Goal: Task Accomplishment & Management: Complete application form

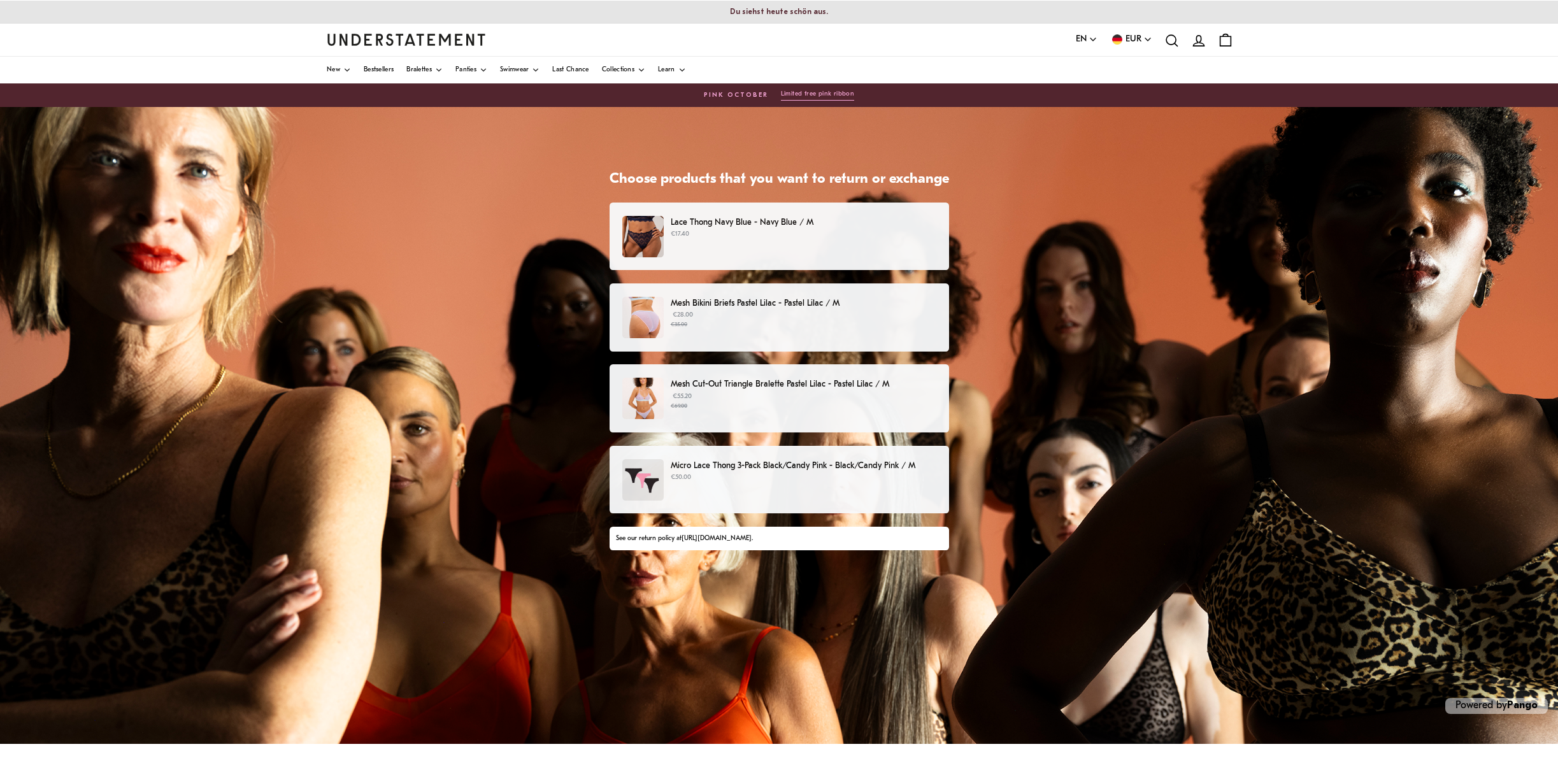
click at [860, 232] on p "€17.40" at bounding box center [803, 234] width 265 height 10
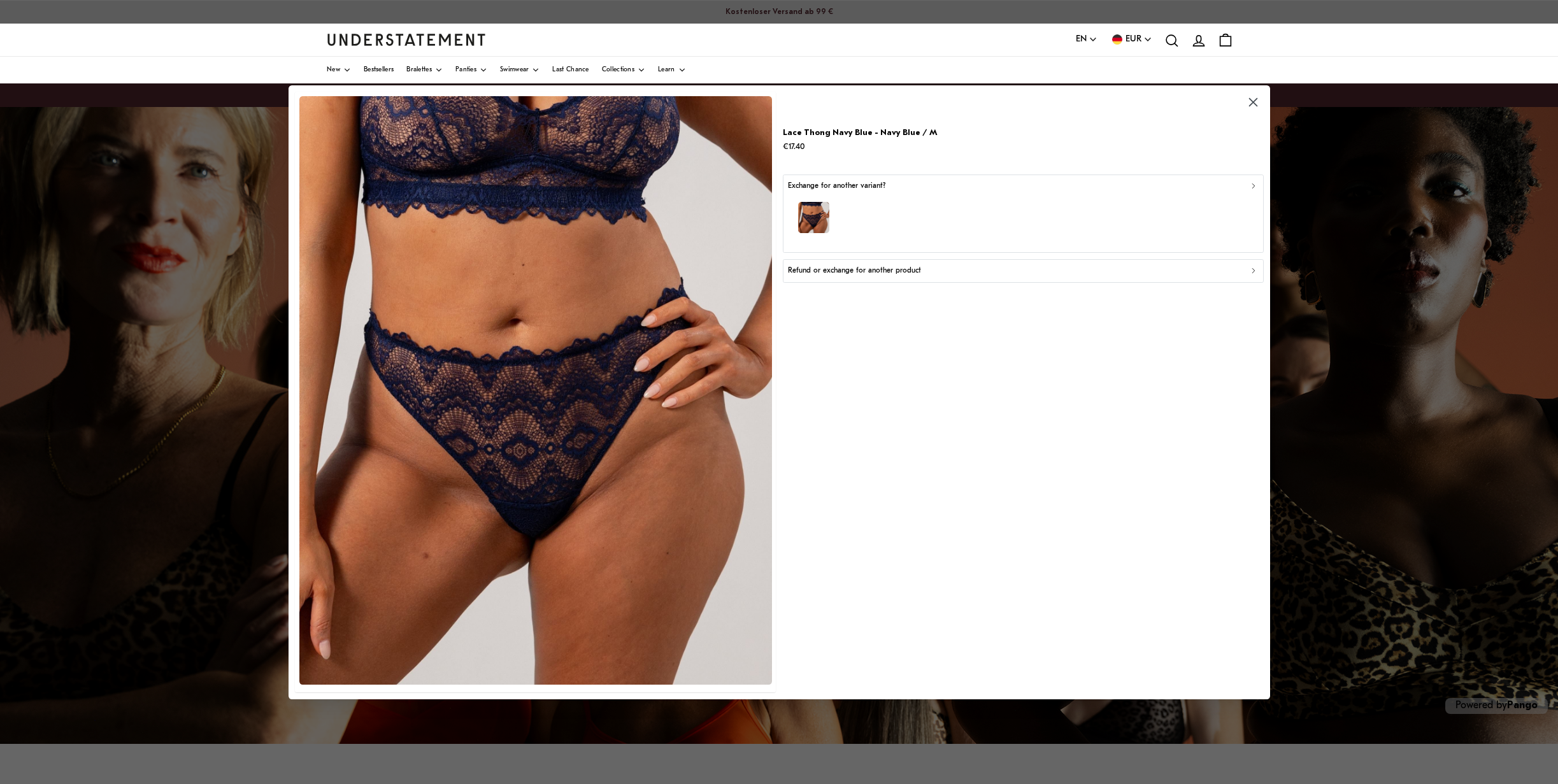
click at [897, 199] on div "button" at bounding box center [1023, 219] width 470 height 56
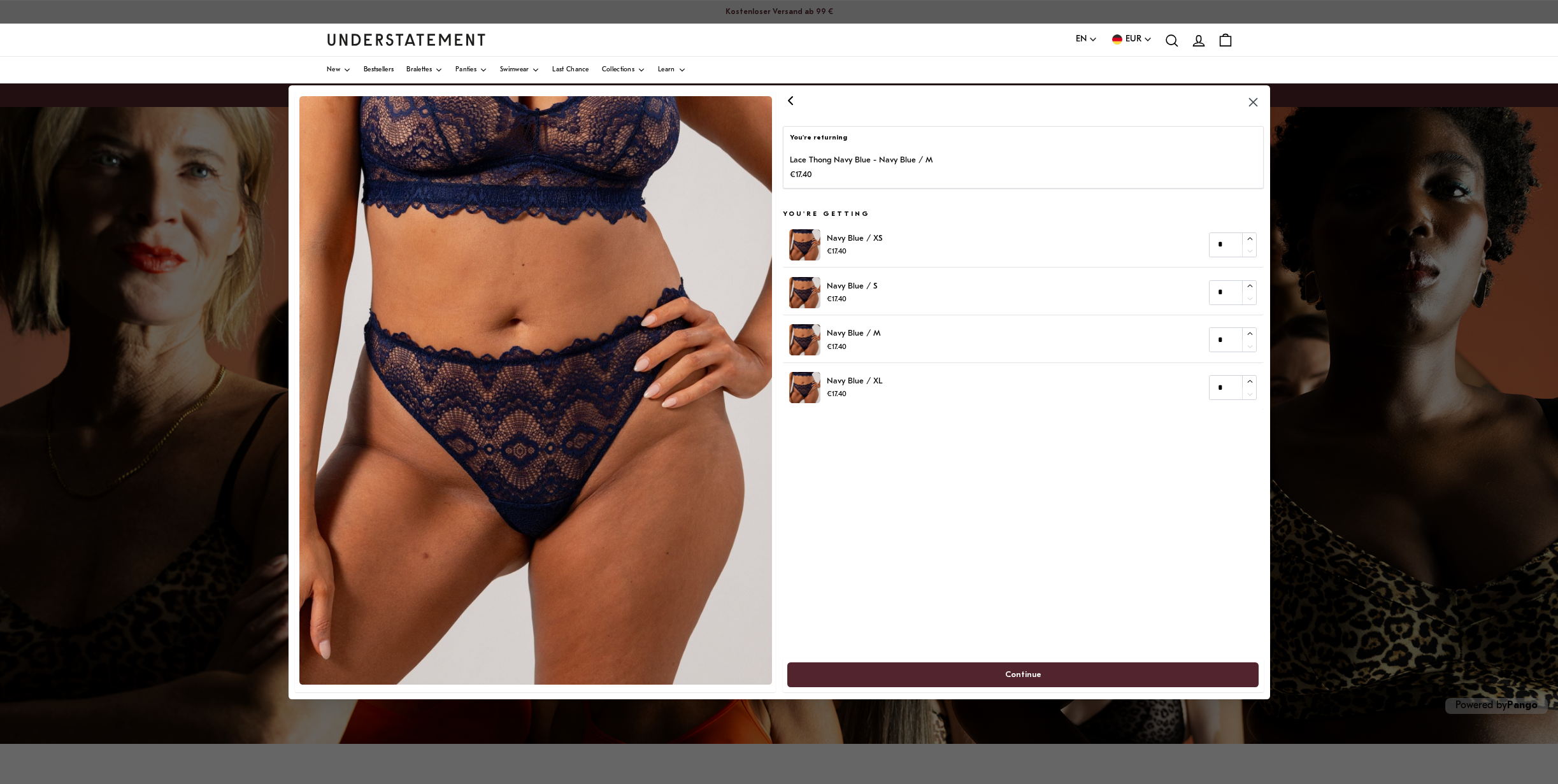
click at [795, 101] on icon "button" at bounding box center [790, 100] width 15 height 15
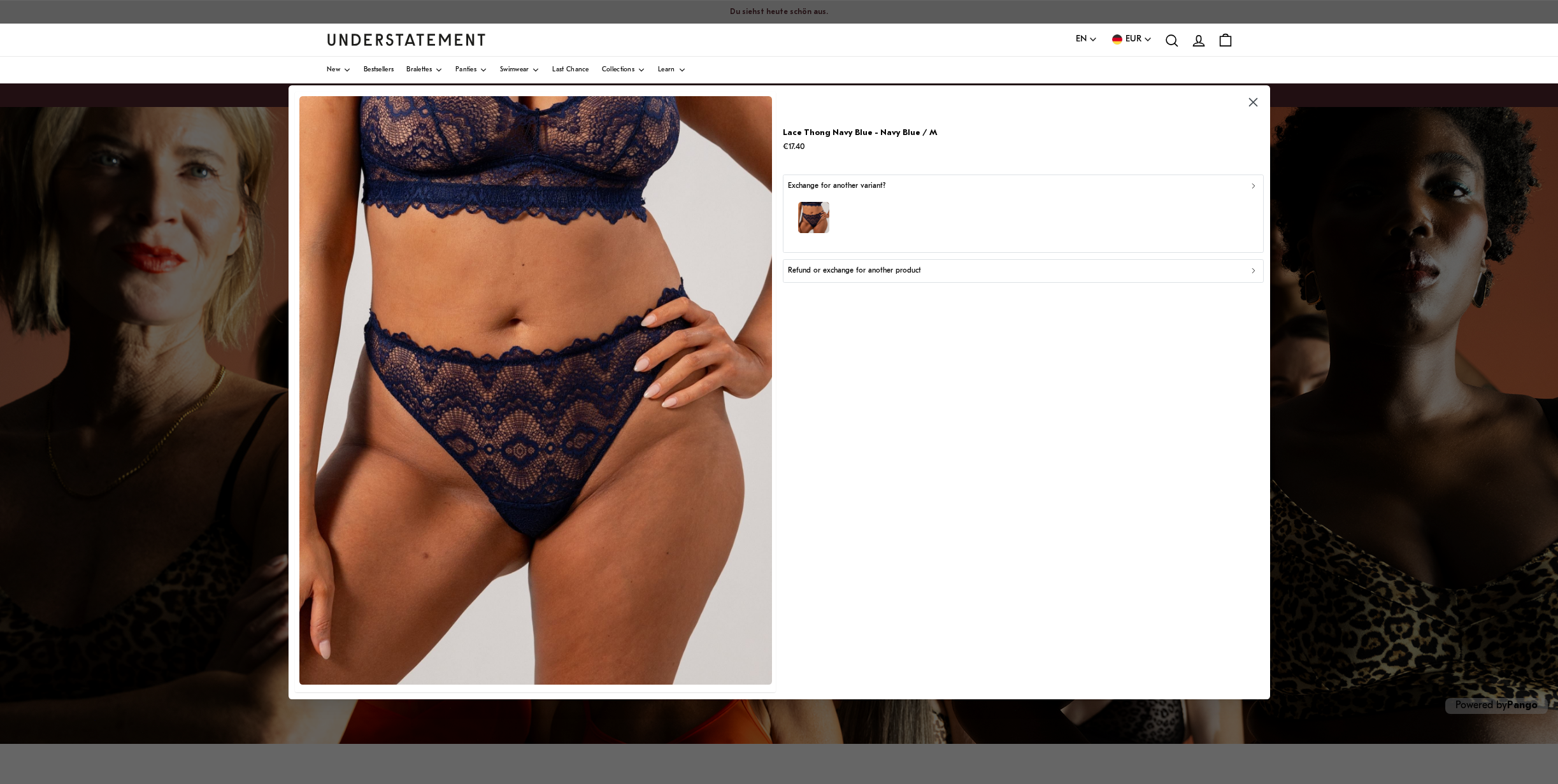
click at [931, 272] on div "Refund or exchange for another product" at bounding box center [1023, 271] width 470 height 12
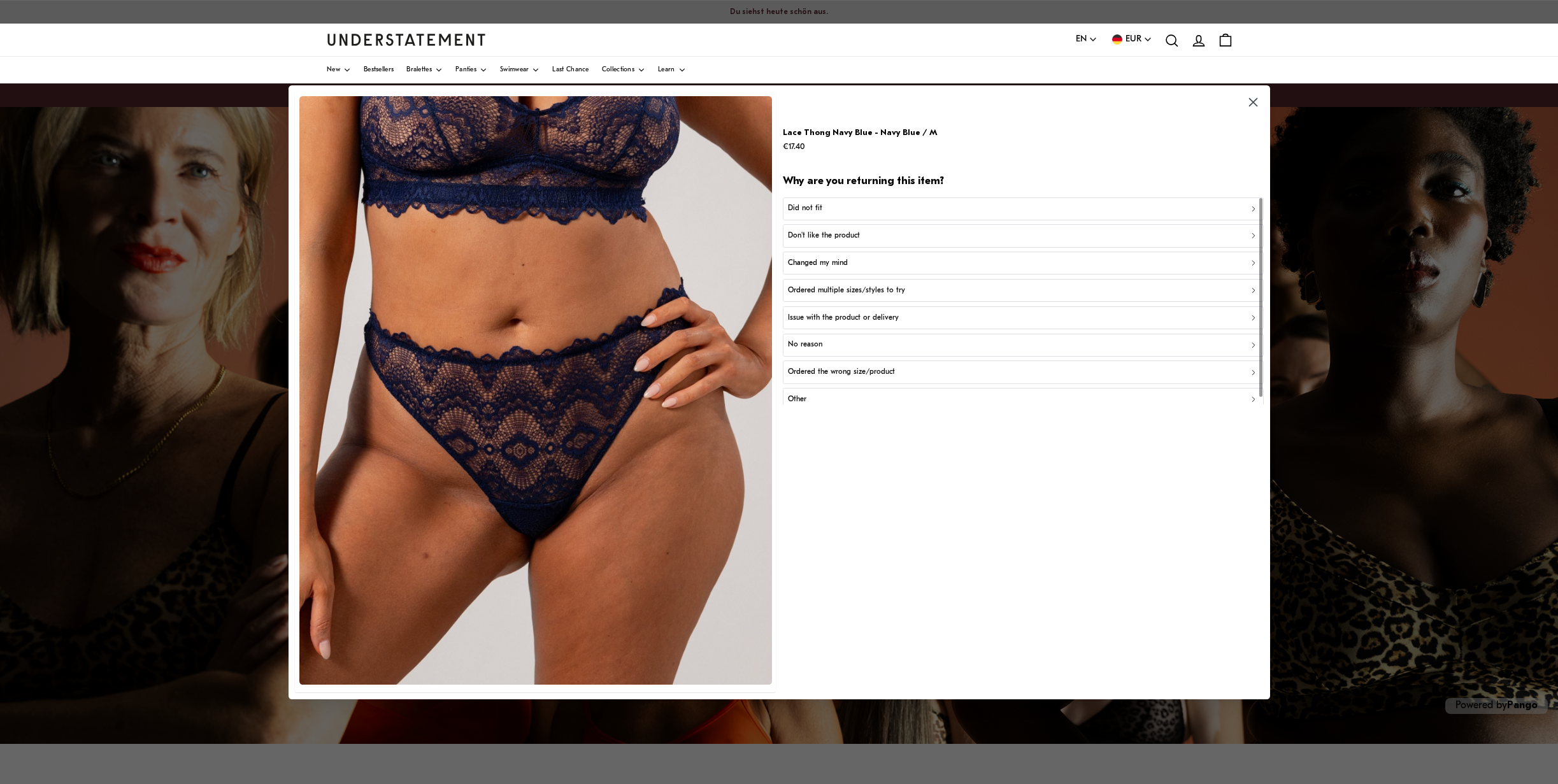
click at [828, 204] on div "Did not fit" at bounding box center [1023, 209] width 470 height 12
click at [786, 100] on icon "button" at bounding box center [790, 100] width 15 height 15
click at [892, 373] on p "Ordered the wrong size/product" at bounding box center [842, 373] width 107 height 12
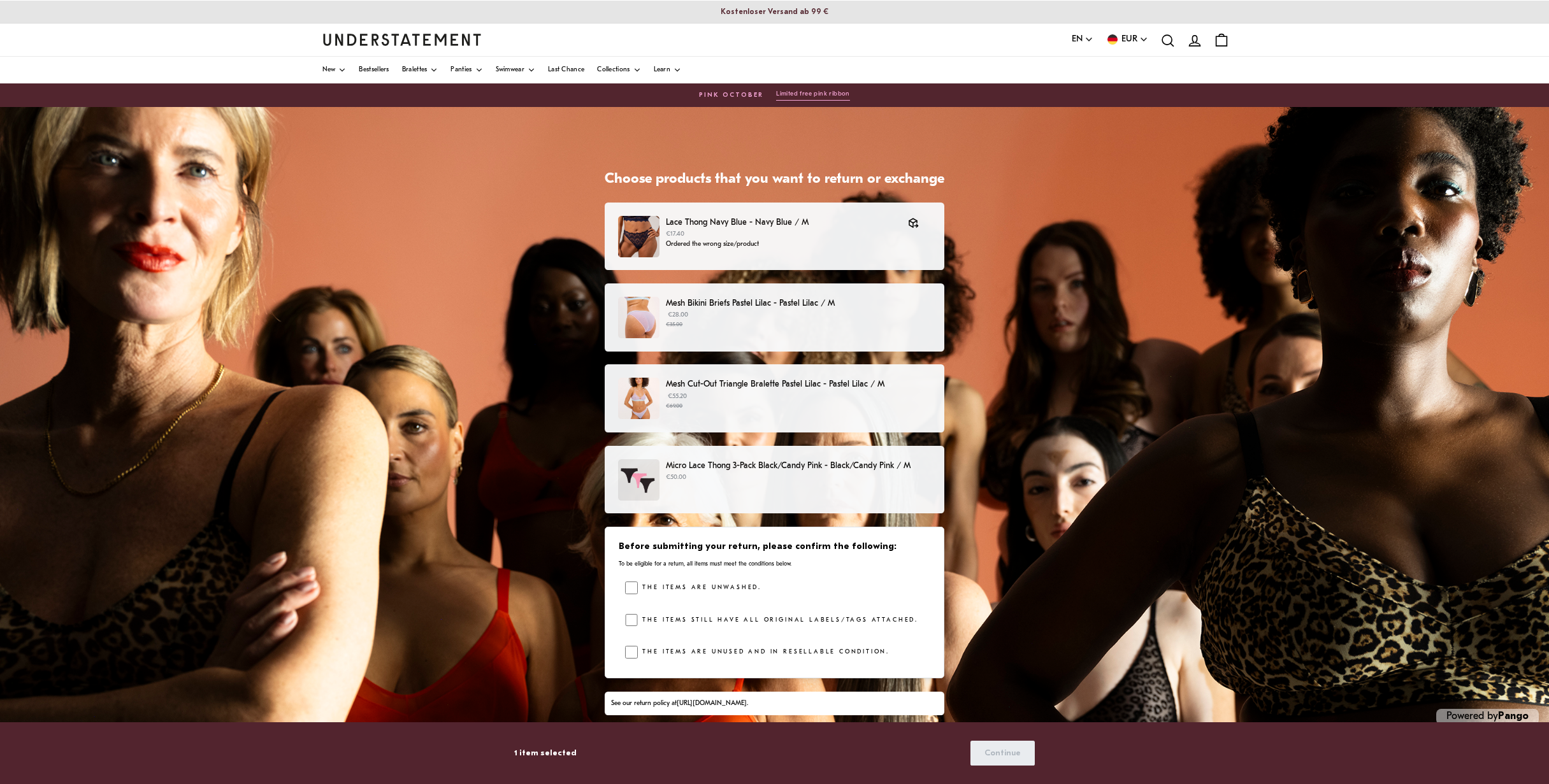
click at [892, 315] on p "€28.00 €35.00" at bounding box center [798, 319] width 265 height 19
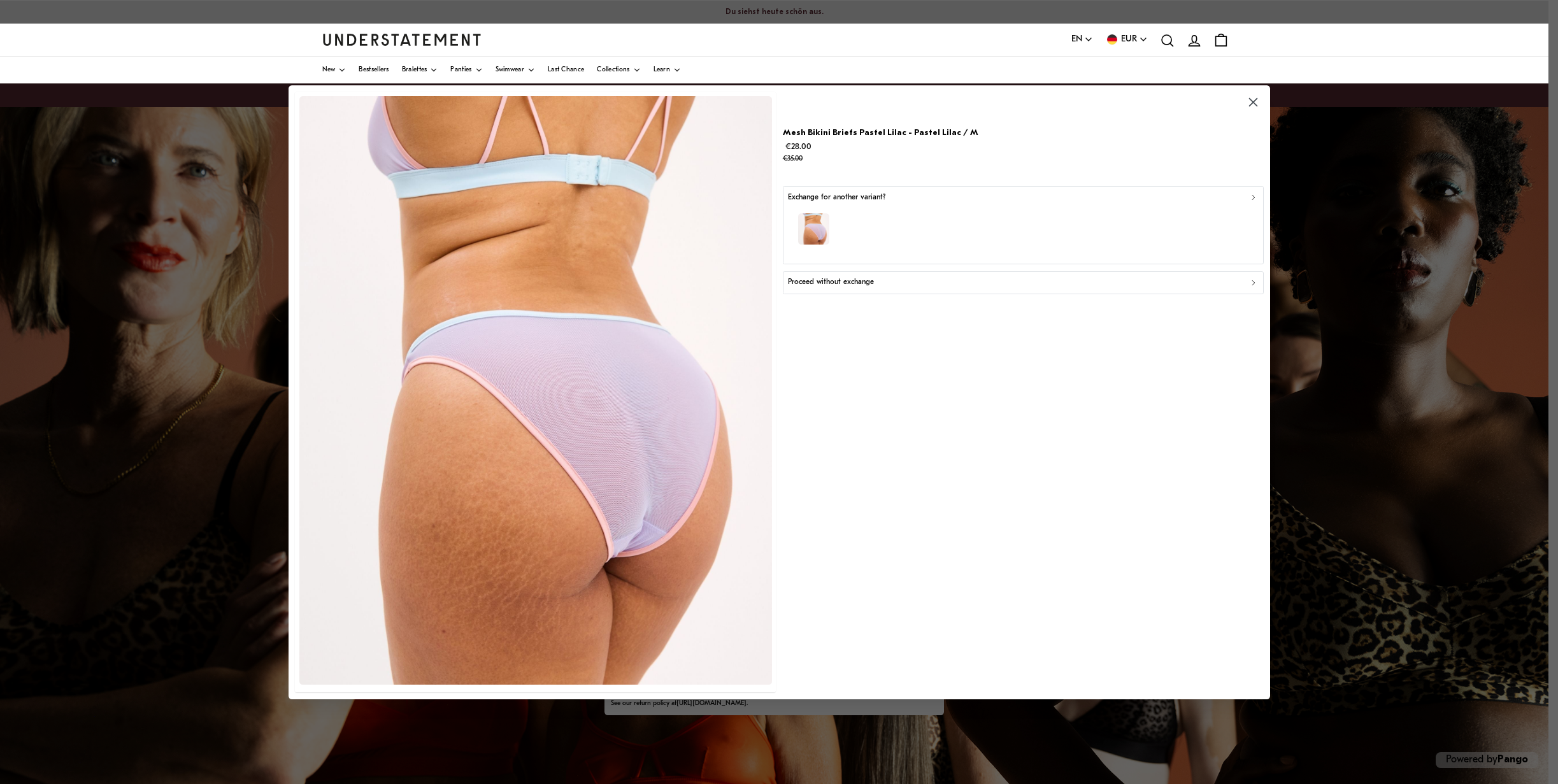
click at [930, 218] on div "button" at bounding box center [1023, 231] width 470 height 56
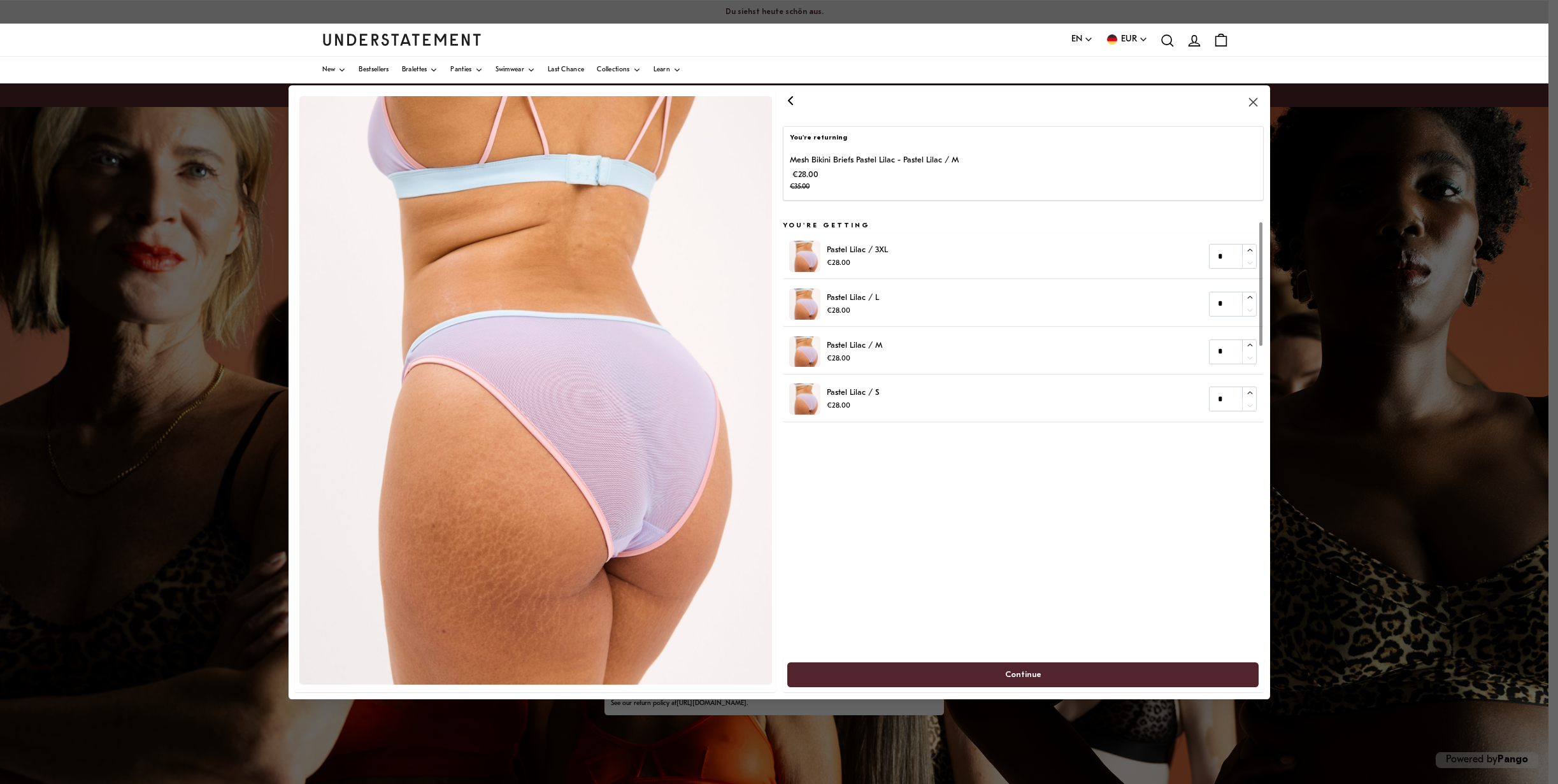
click at [791, 97] on icon "button" at bounding box center [790, 100] width 3 height 8
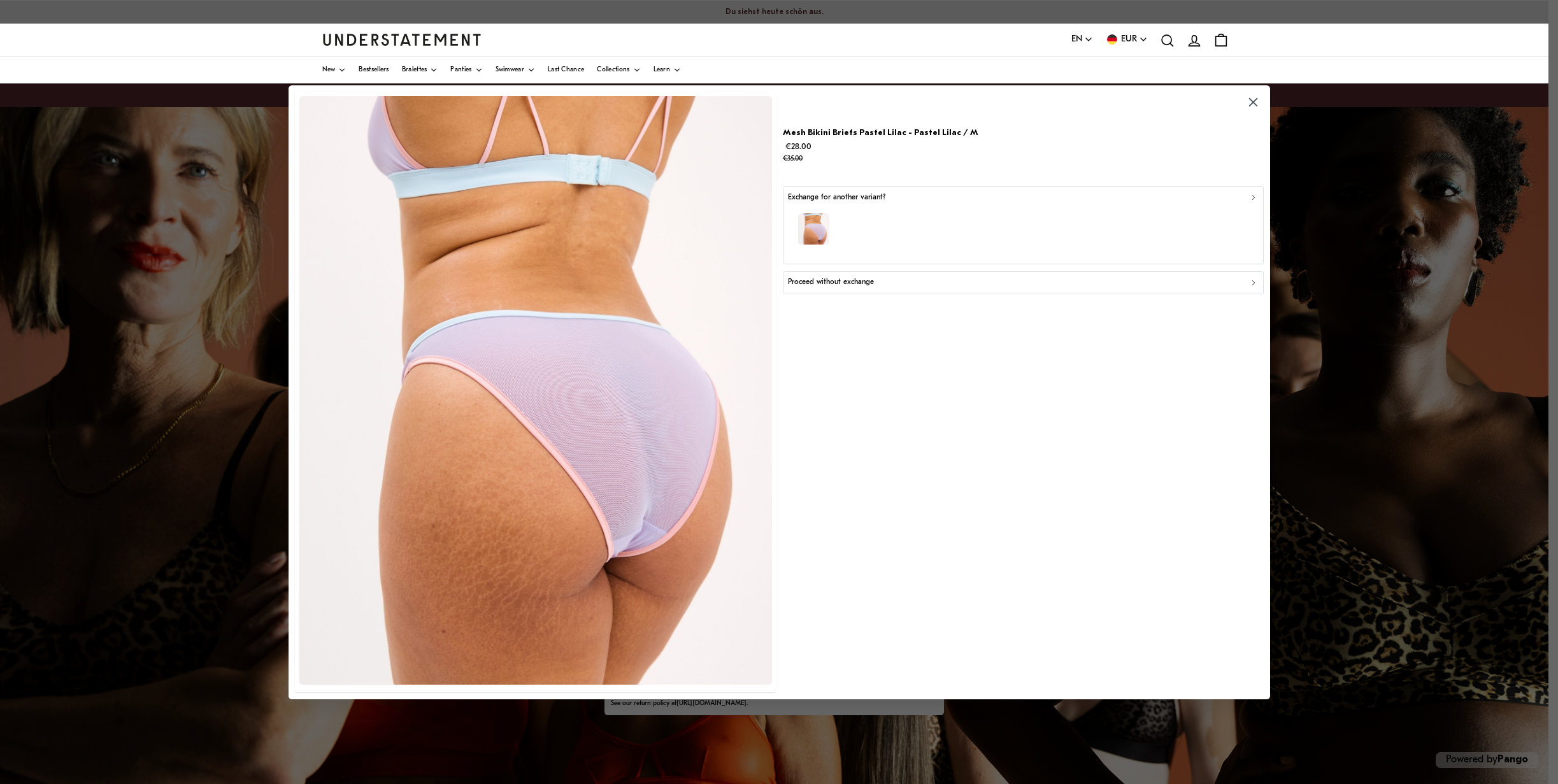
click at [878, 275] on button "Proceed without exchange" at bounding box center [1023, 282] width 481 height 23
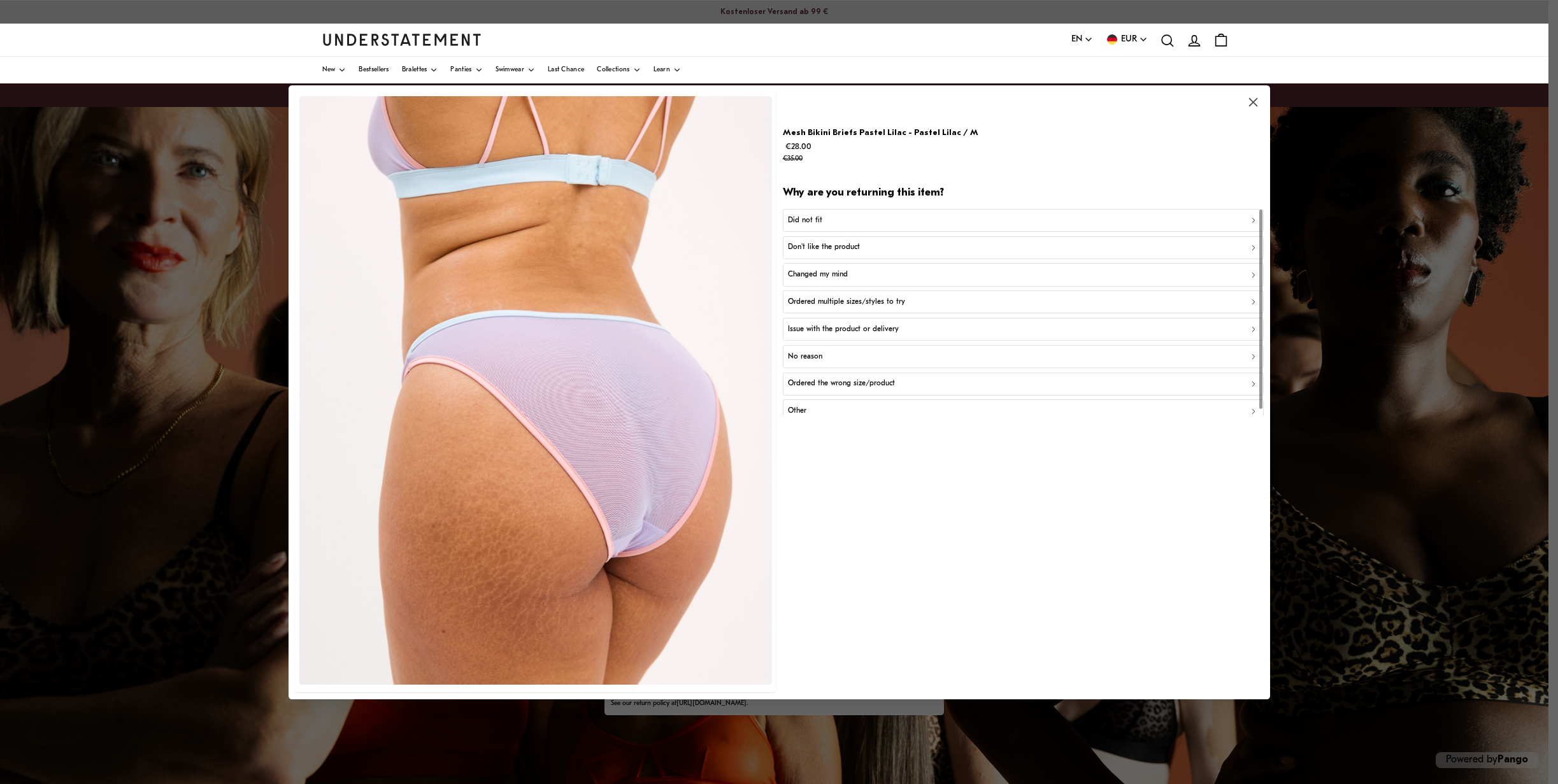
click at [879, 384] on p "Ordered the wrong size/product" at bounding box center [842, 384] width 107 height 12
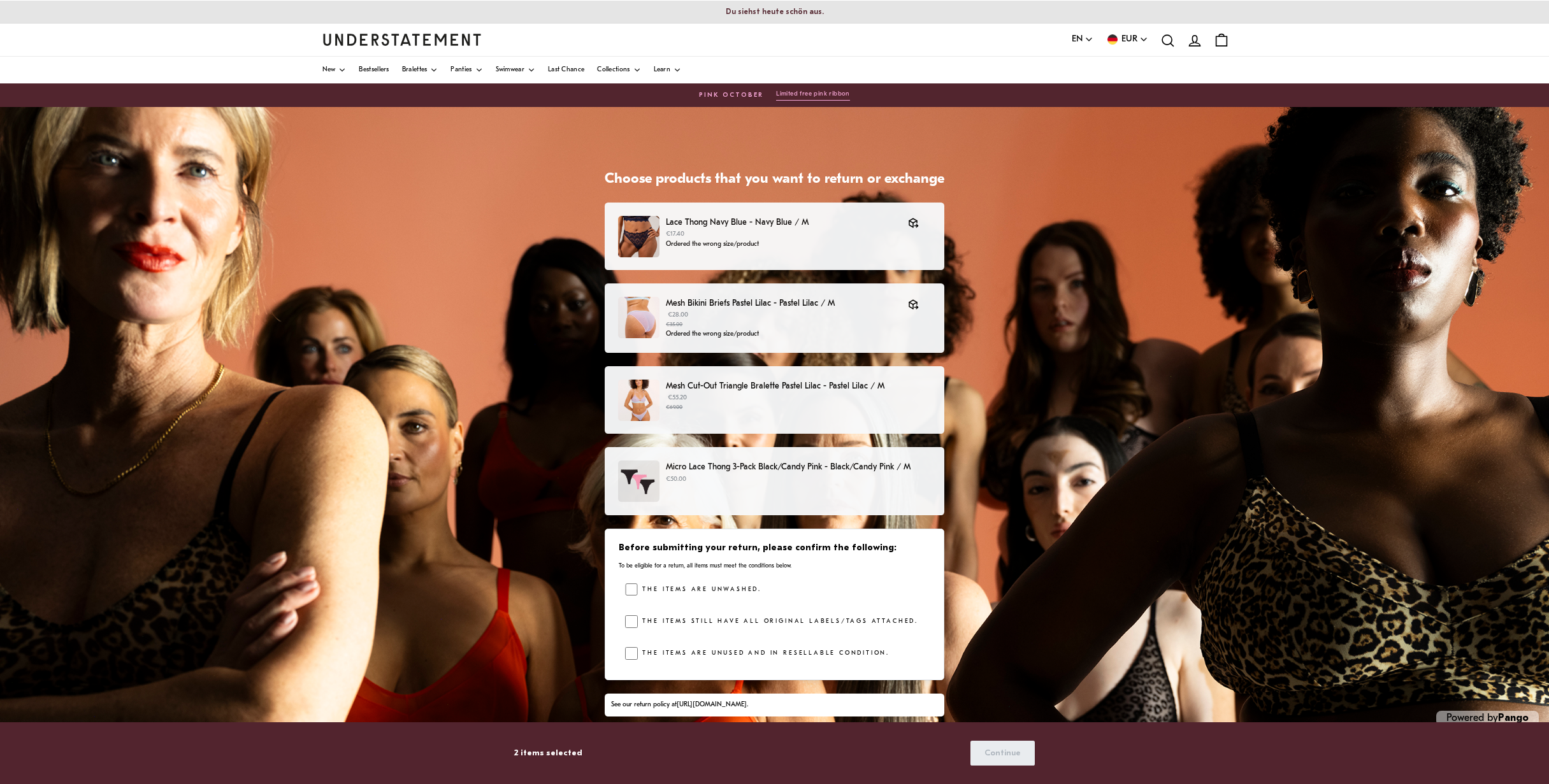
click at [826, 401] on p "€55.20 €69.00" at bounding box center [798, 403] width 265 height 19
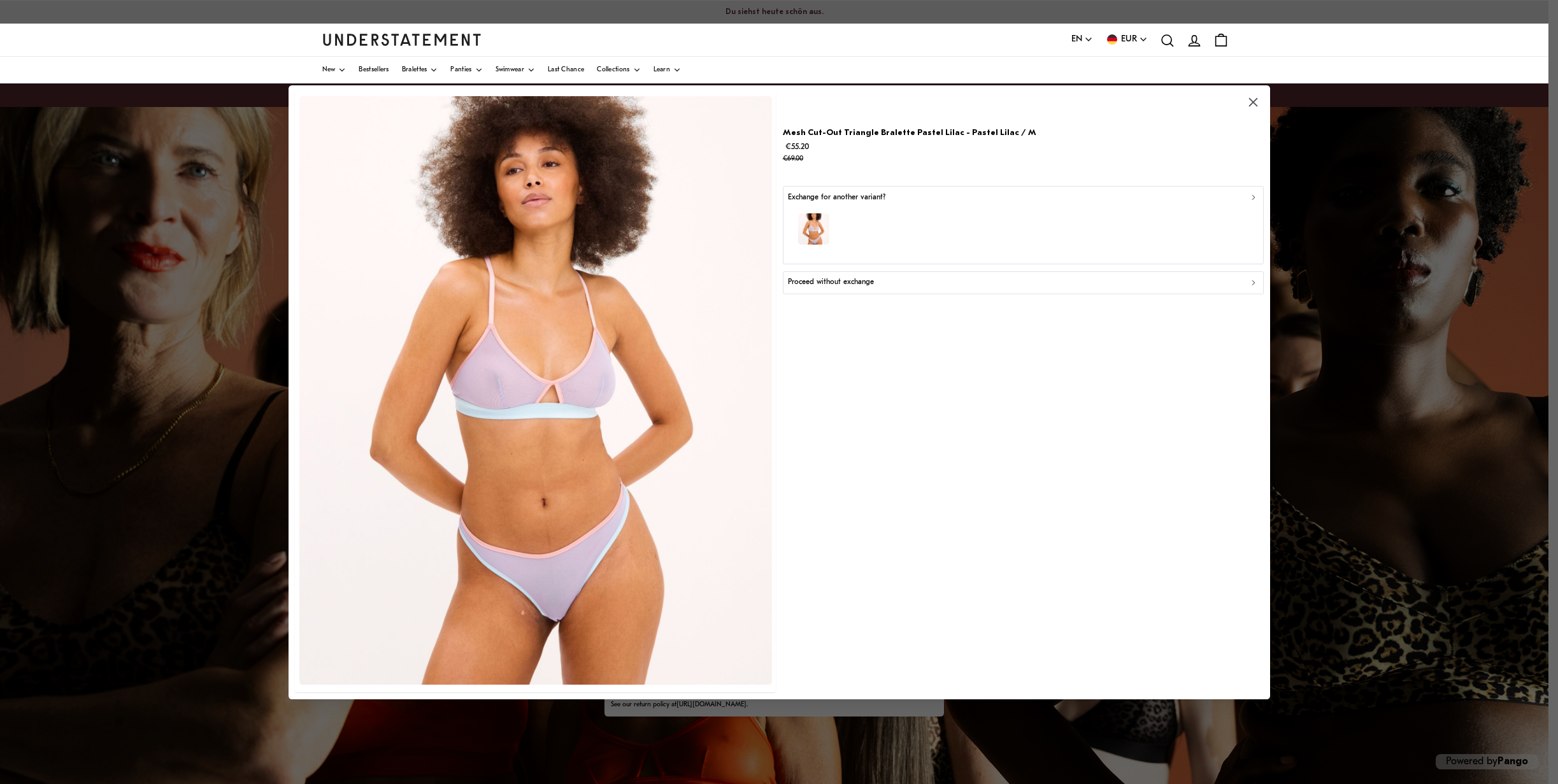
click at [894, 240] on div "button" at bounding box center [1023, 231] width 470 height 56
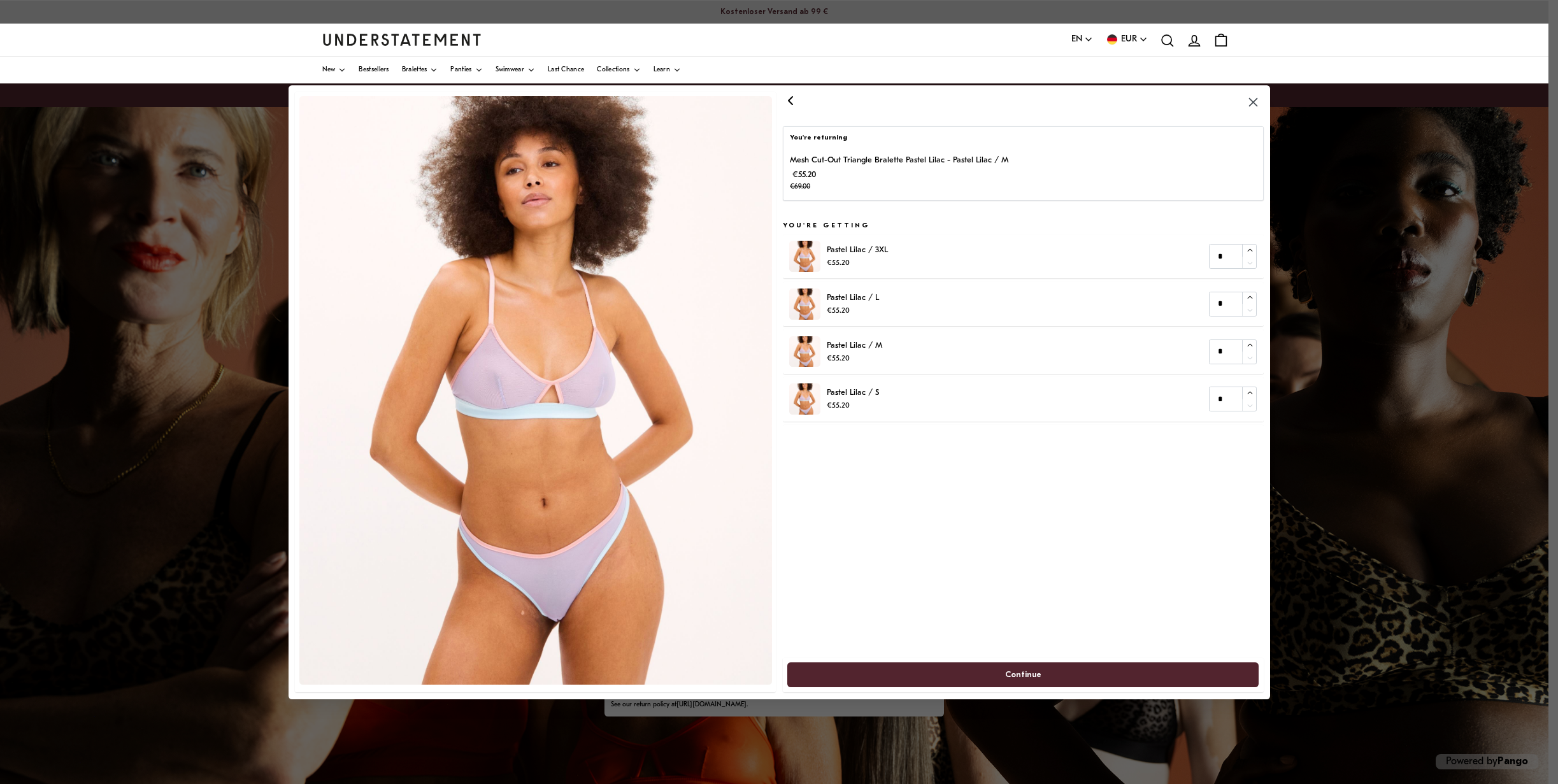
click at [794, 100] on icon "button" at bounding box center [790, 100] width 15 height 15
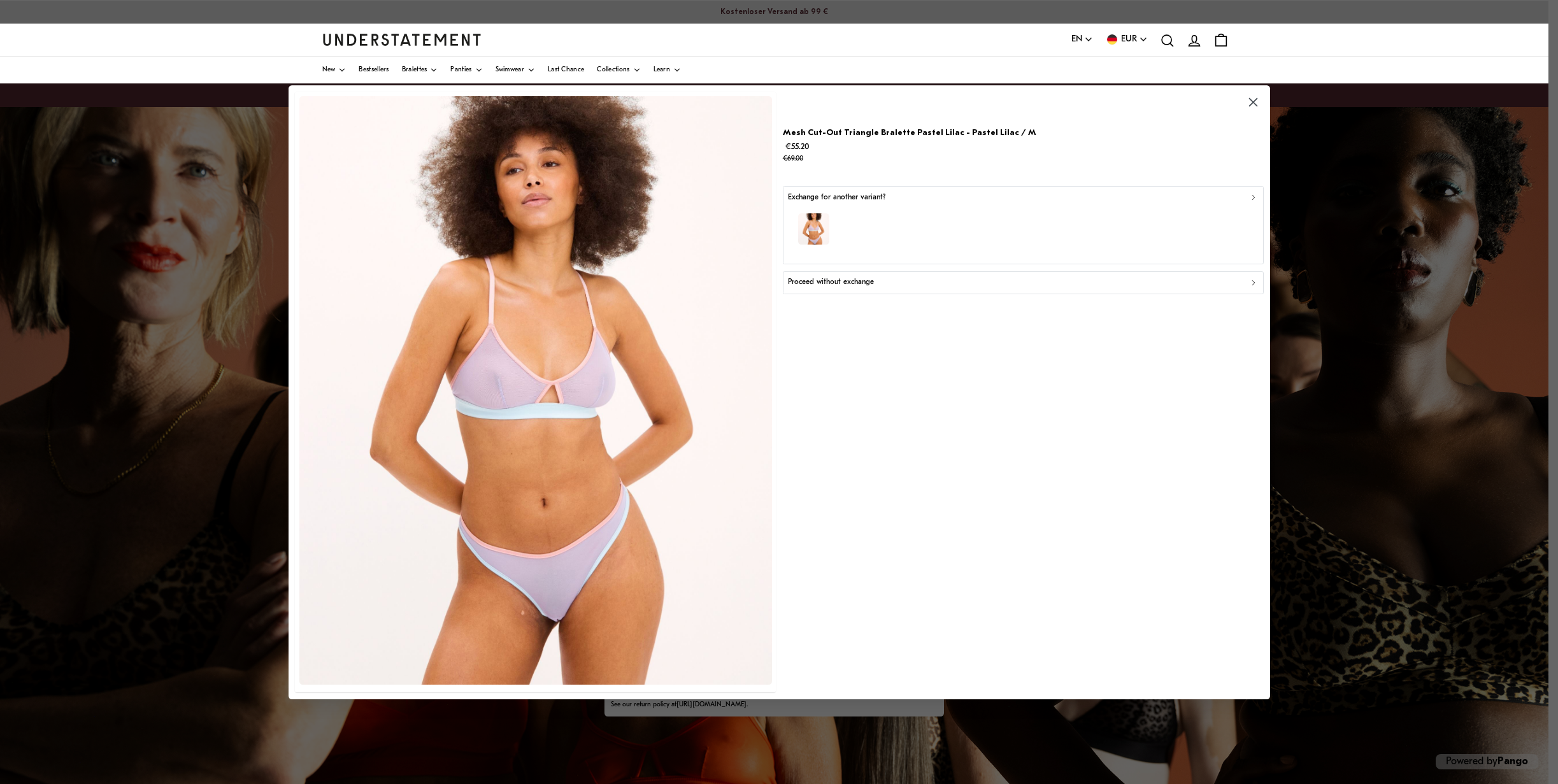
click at [913, 285] on div "Proceed without exchange" at bounding box center [1023, 283] width 470 height 12
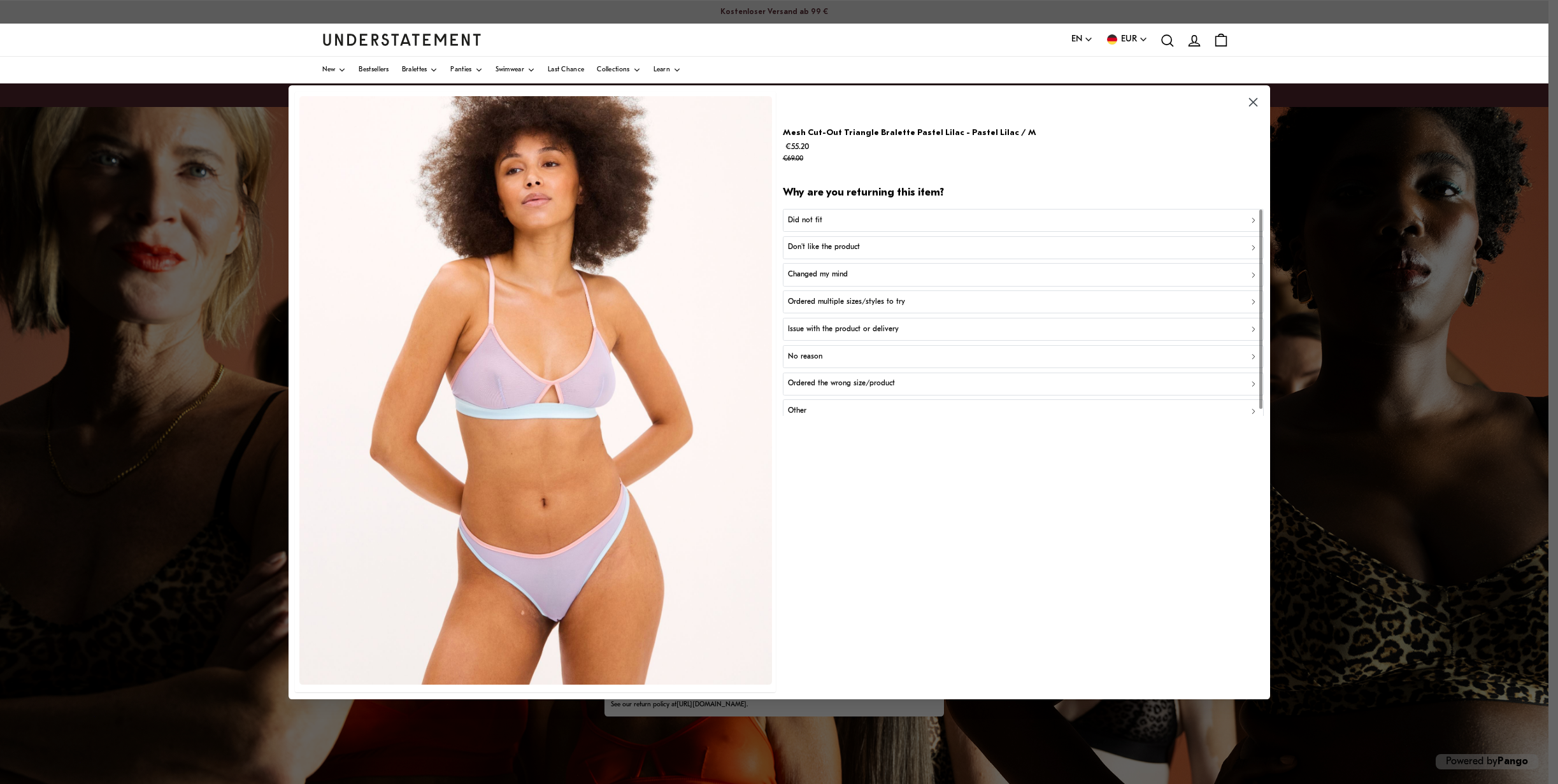
click at [906, 391] on button "Ordered the wrong size/product" at bounding box center [1023, 383] width 481 height 23
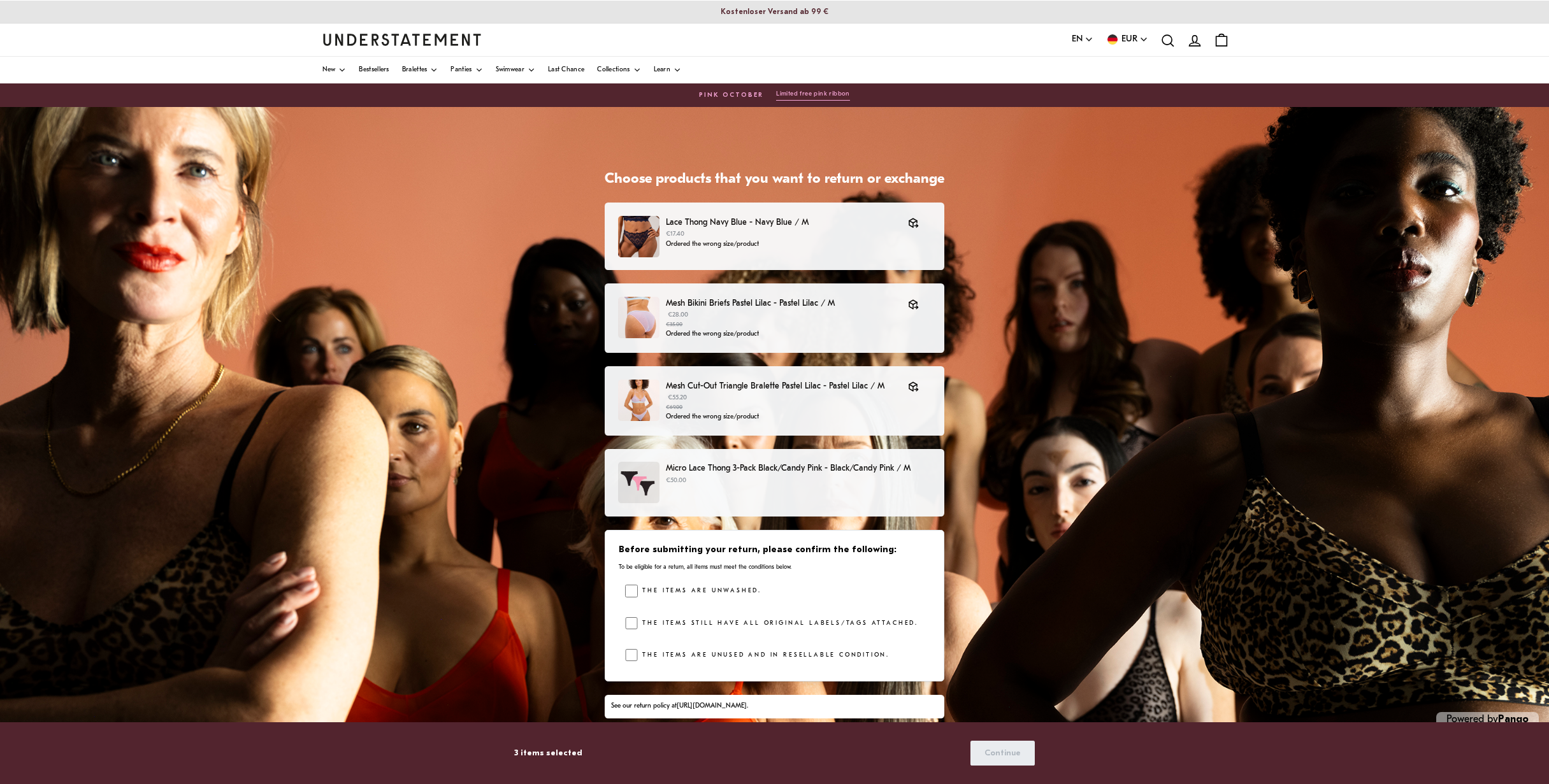
click at [784, 471] on p "Micro Lace Thong 3-Pack Black/Candy Pink - Black/Candy Pink / M" at bounding box center [798, 469] width 265 height 14
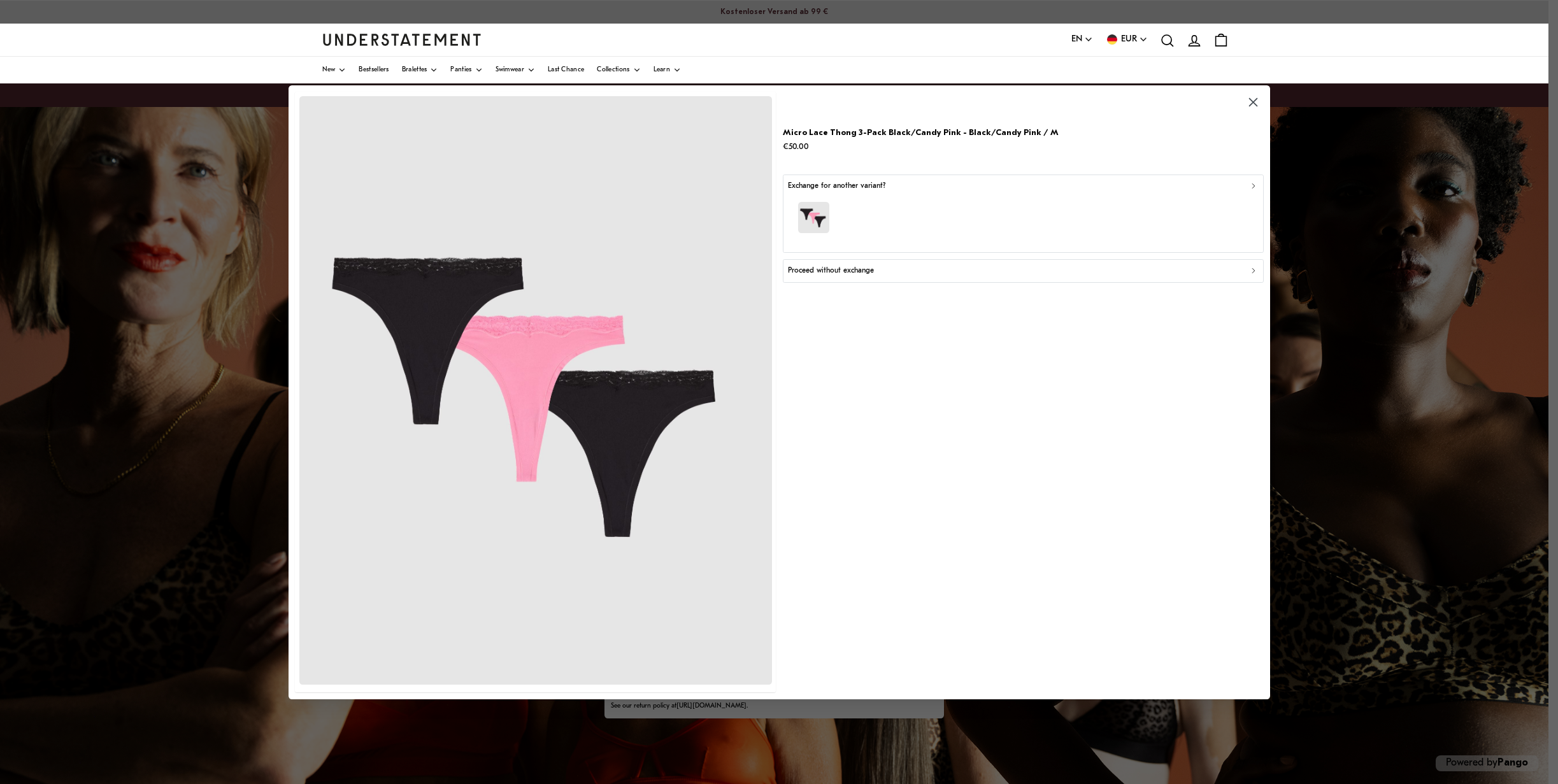
click at [853, 267] on p "Proceed without exchange" at bounding box center [831, 271] width 86 height 12
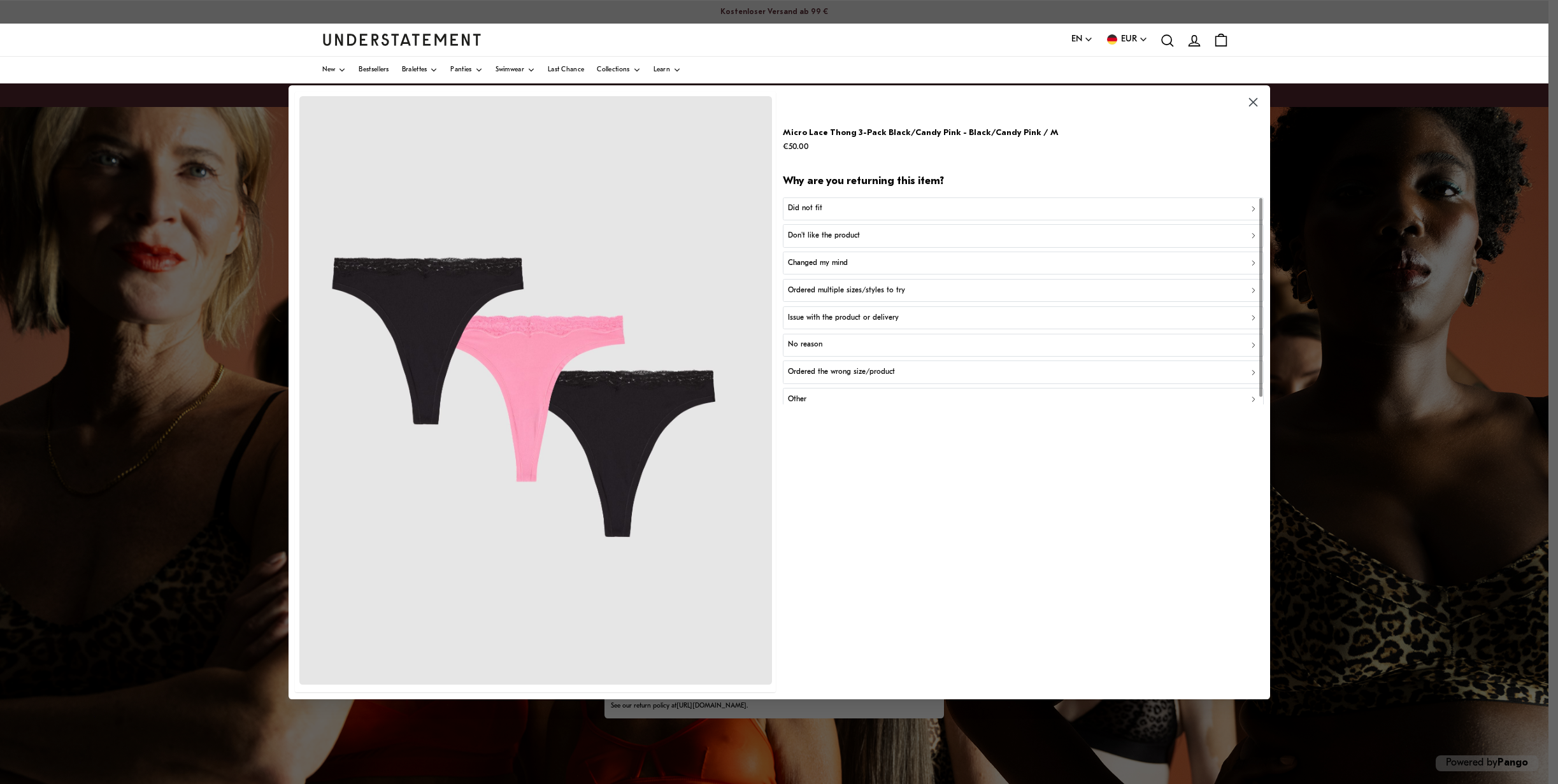
click at [876, 365] on button "Ordered the wrong size/product" at bounding box center [1023, 372] width 481 height 23
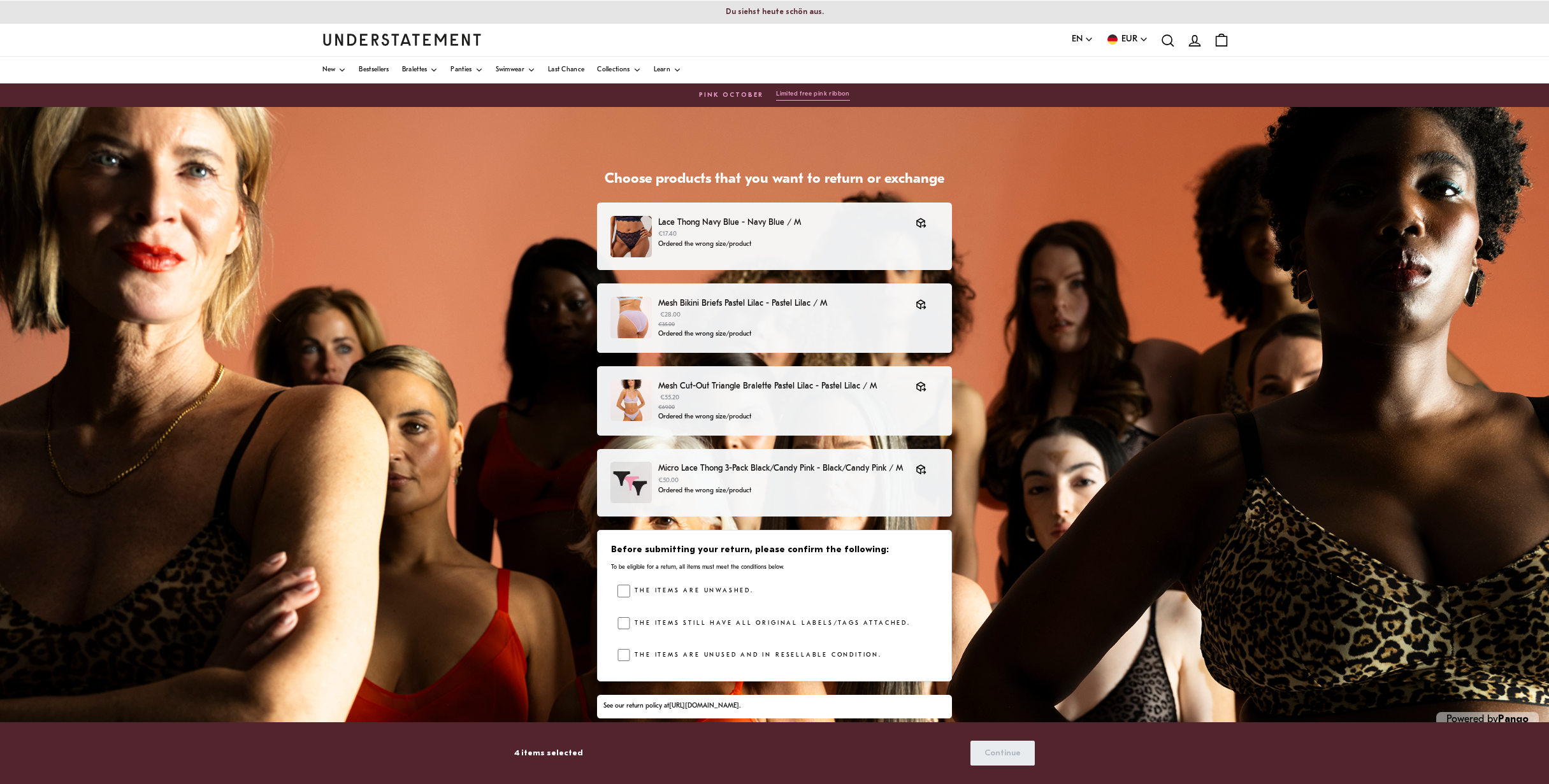
click at [689, 588] on label "The items are unwashed." at bounding box center [692, 591] width 124 height 13
click at [738, 623] on label "The items still have all original labels/tags attached." at bounding box center [771, 623] width 280 height 13
click at [707, 653] on label "The items are unused and in resellable condition." at bounding box center [756, 655] width 252 height 13
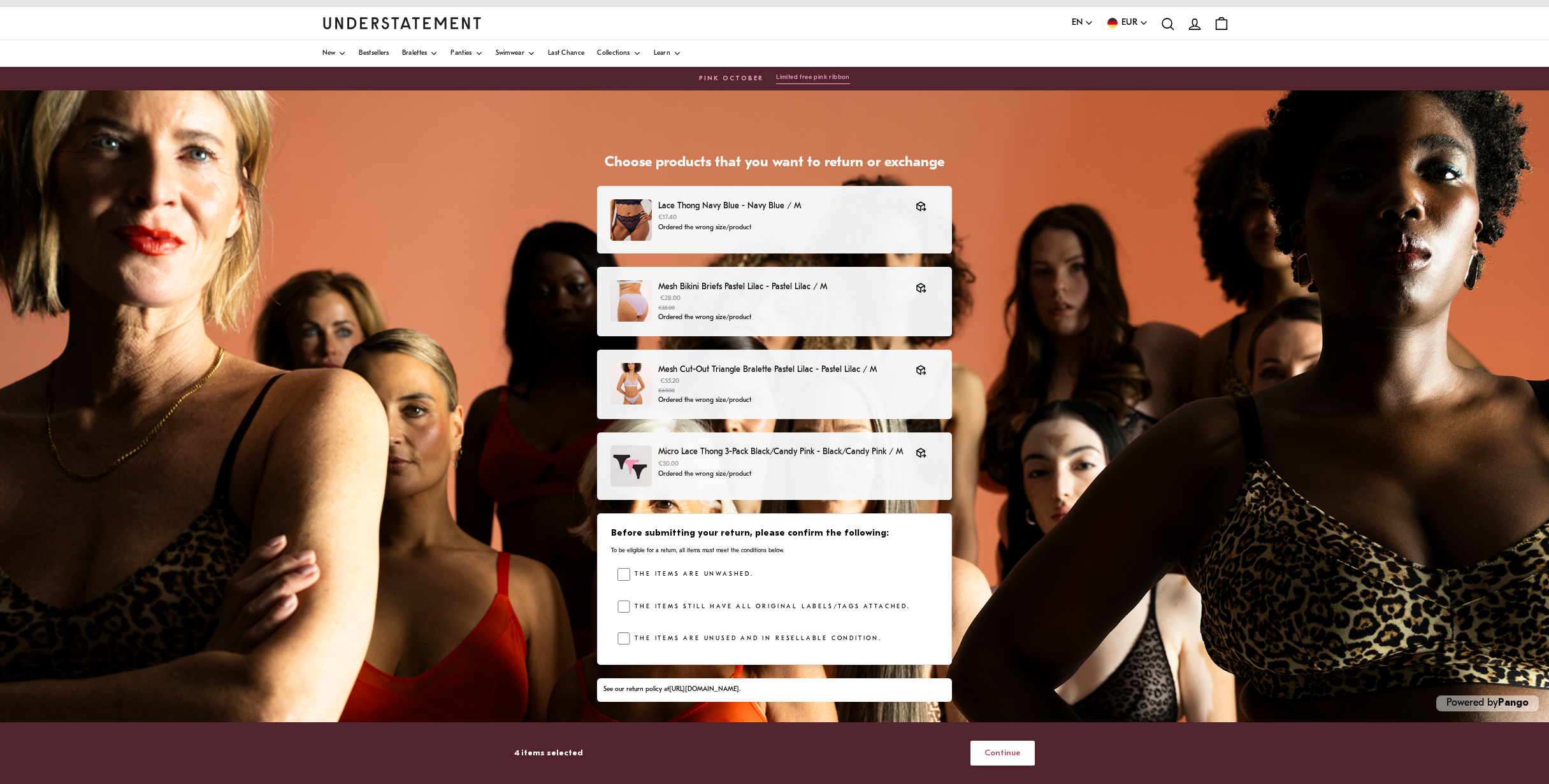
click at [1003, 752] on span "Continue" at bounding box center [1003, 752] width 36 height 23
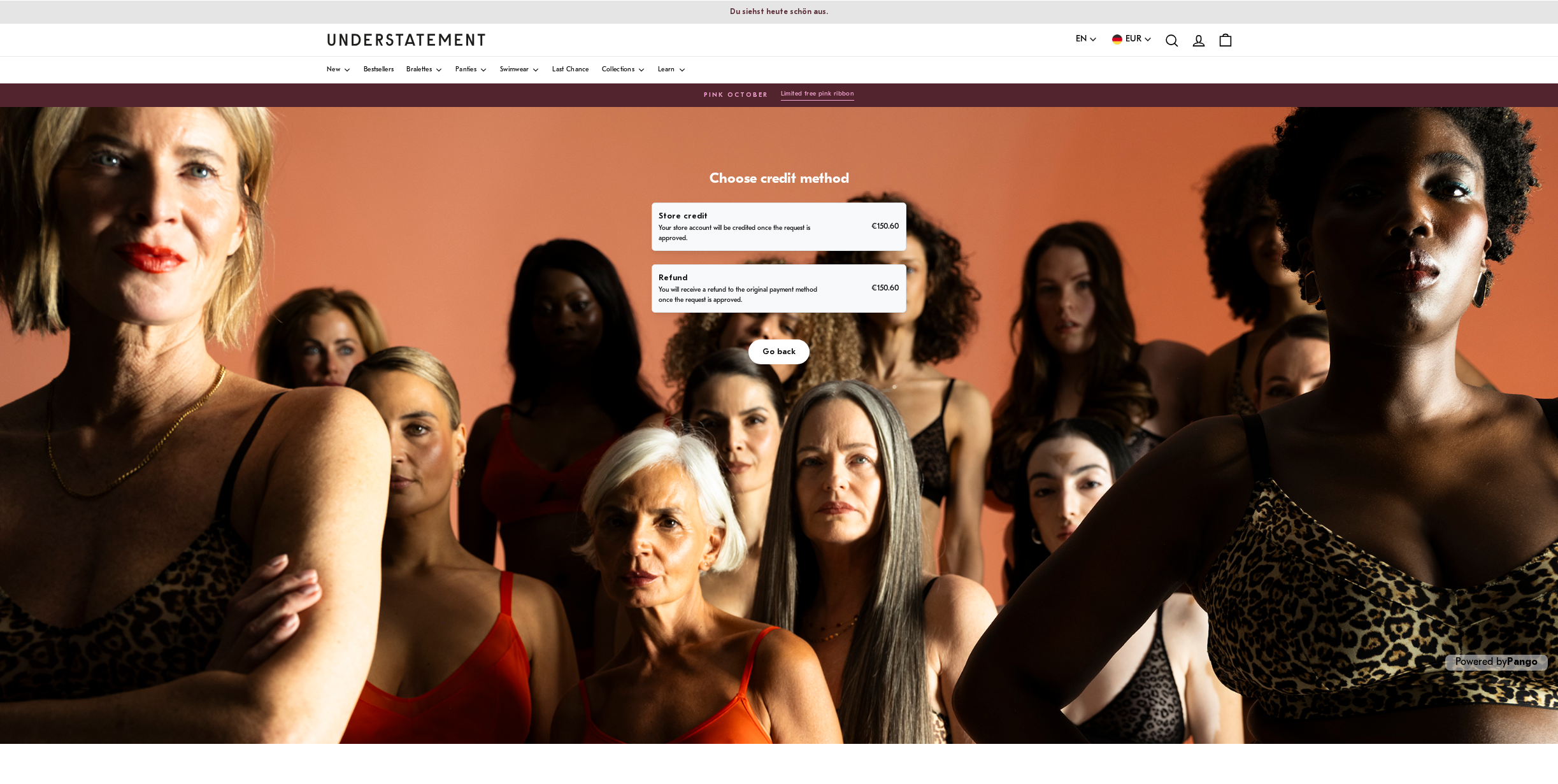
click at [746, 287] on p "You will receive a refund to the original payment method once the request is ap…" at bounding box center [738, 295] width 159 height 21
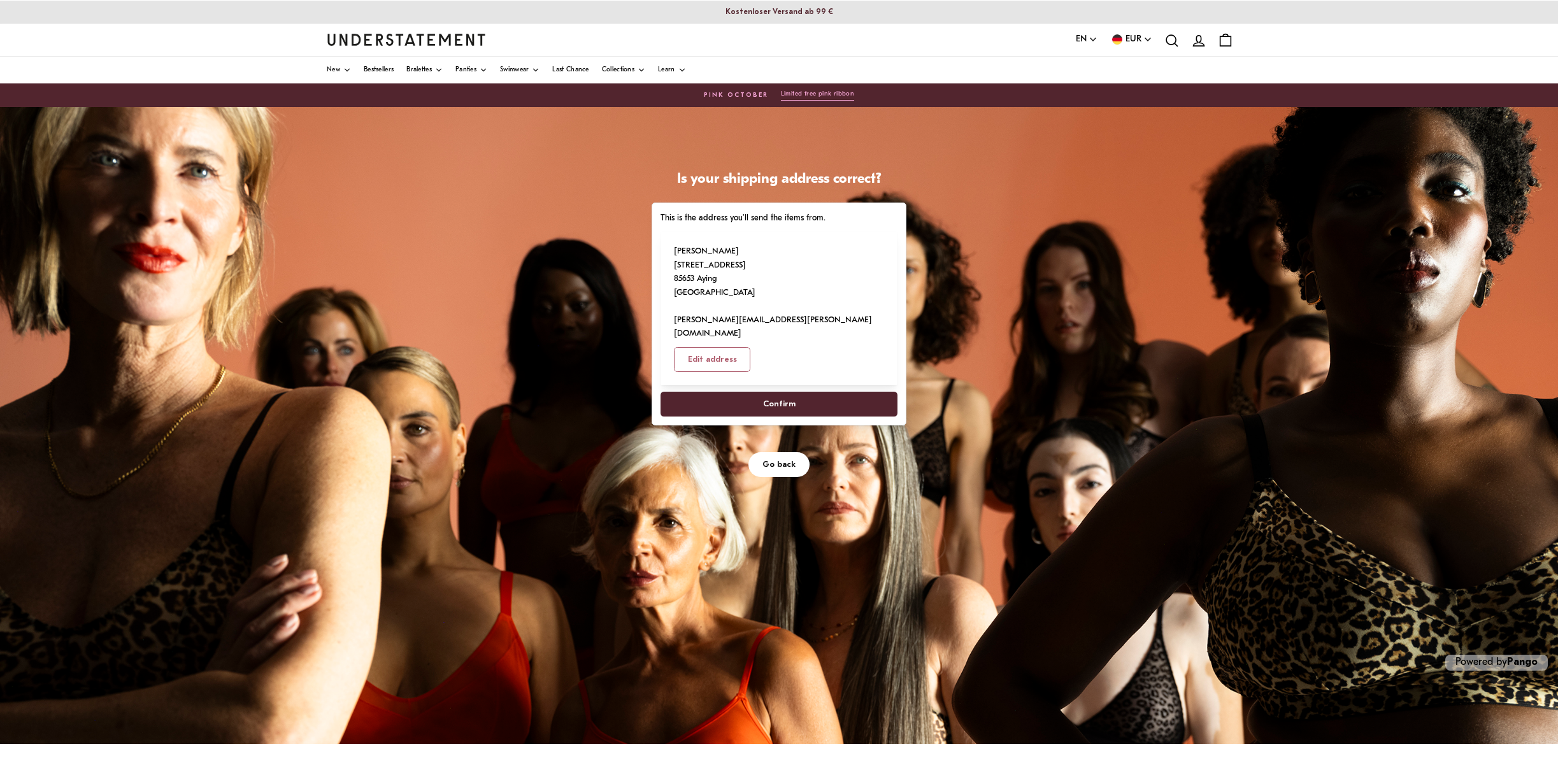
click at [790, 392] on span "Confirm" at bounding box center [780, 404] width 33 height 23
select select "**"
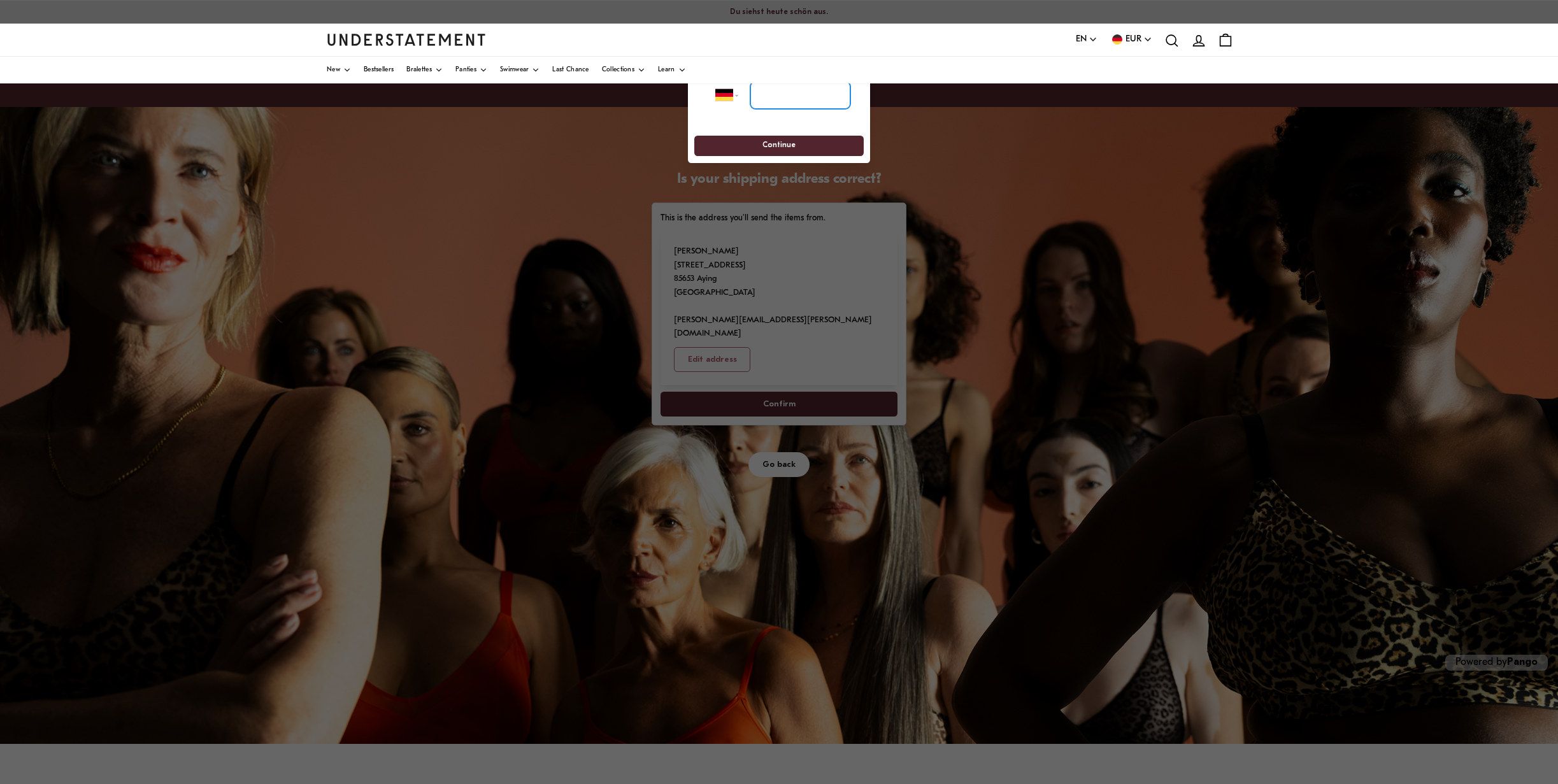
click at [759, 98] on input "tel" at bounding box center [800, 94] width 100 height 28
type input "*"
type input "**********"
click at [794, 144] on span "Continue" at bounding box center [779, 145] width 146 height 20
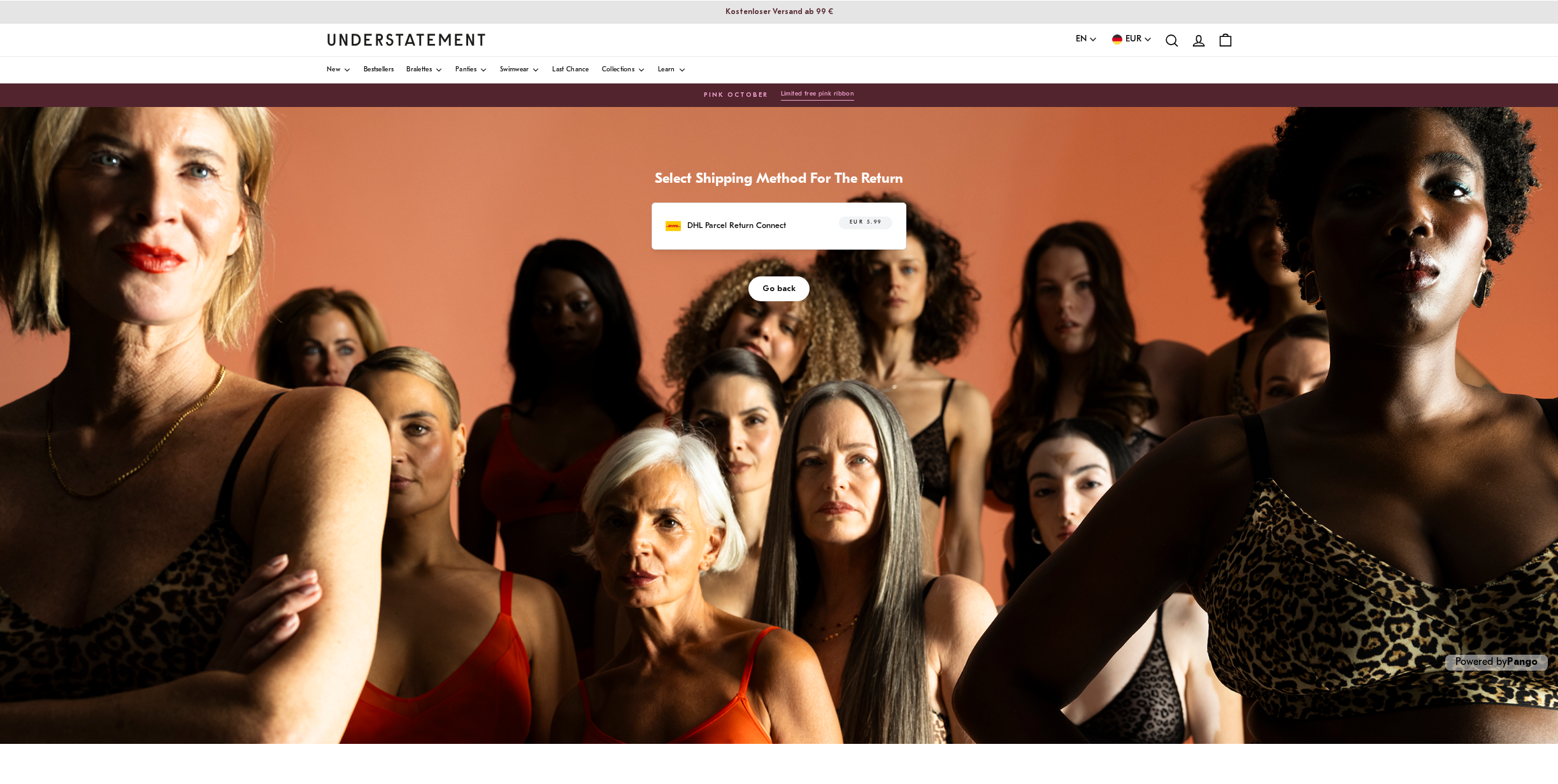
click at [733, 223] on p "DHL Parcel Return Connect" at bounding box center [736, 226] width 99 height 14
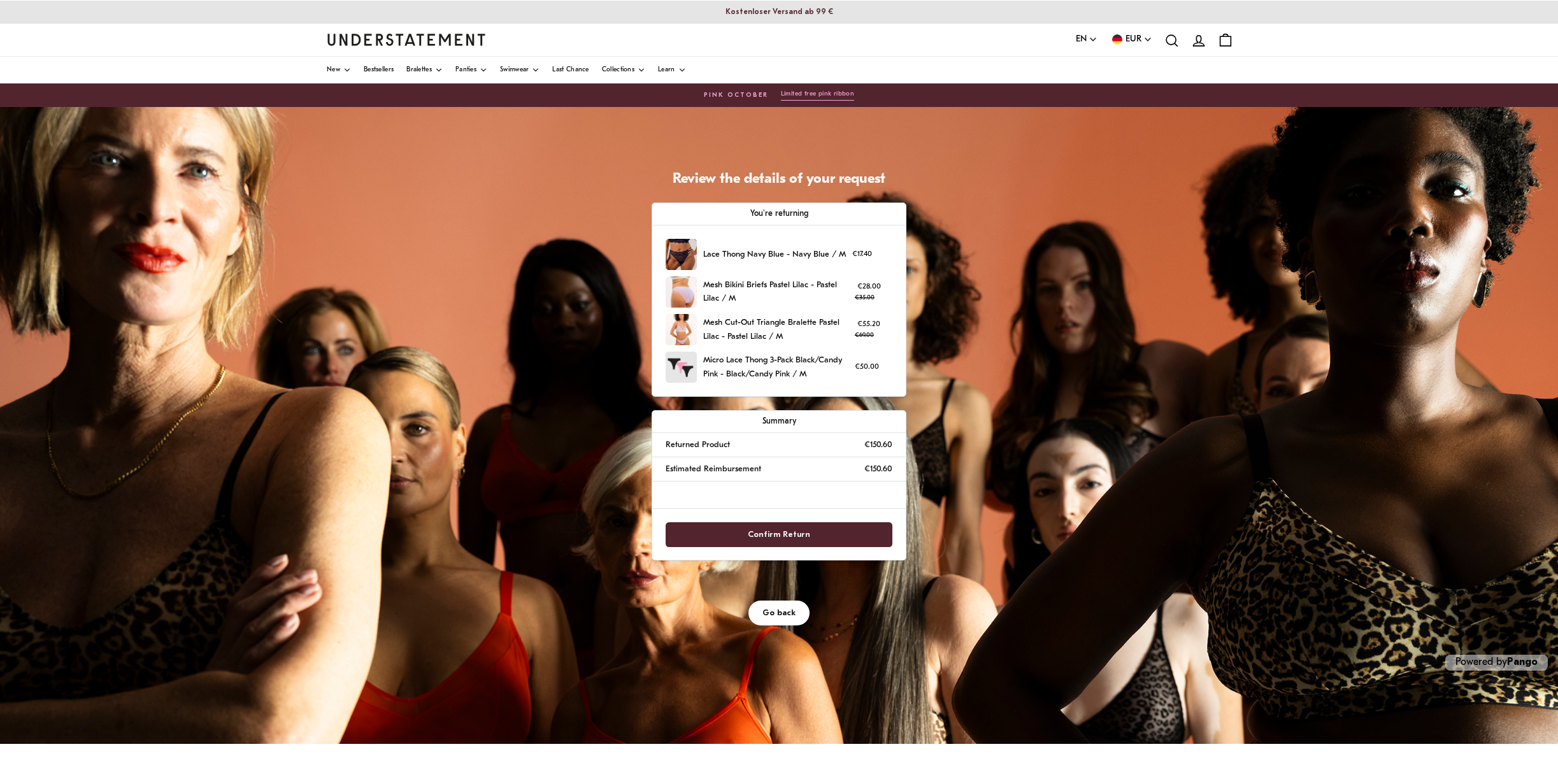
click at [782, 527] on span "Confirm Return" at bounding box center [779, 534] width 63 height 23
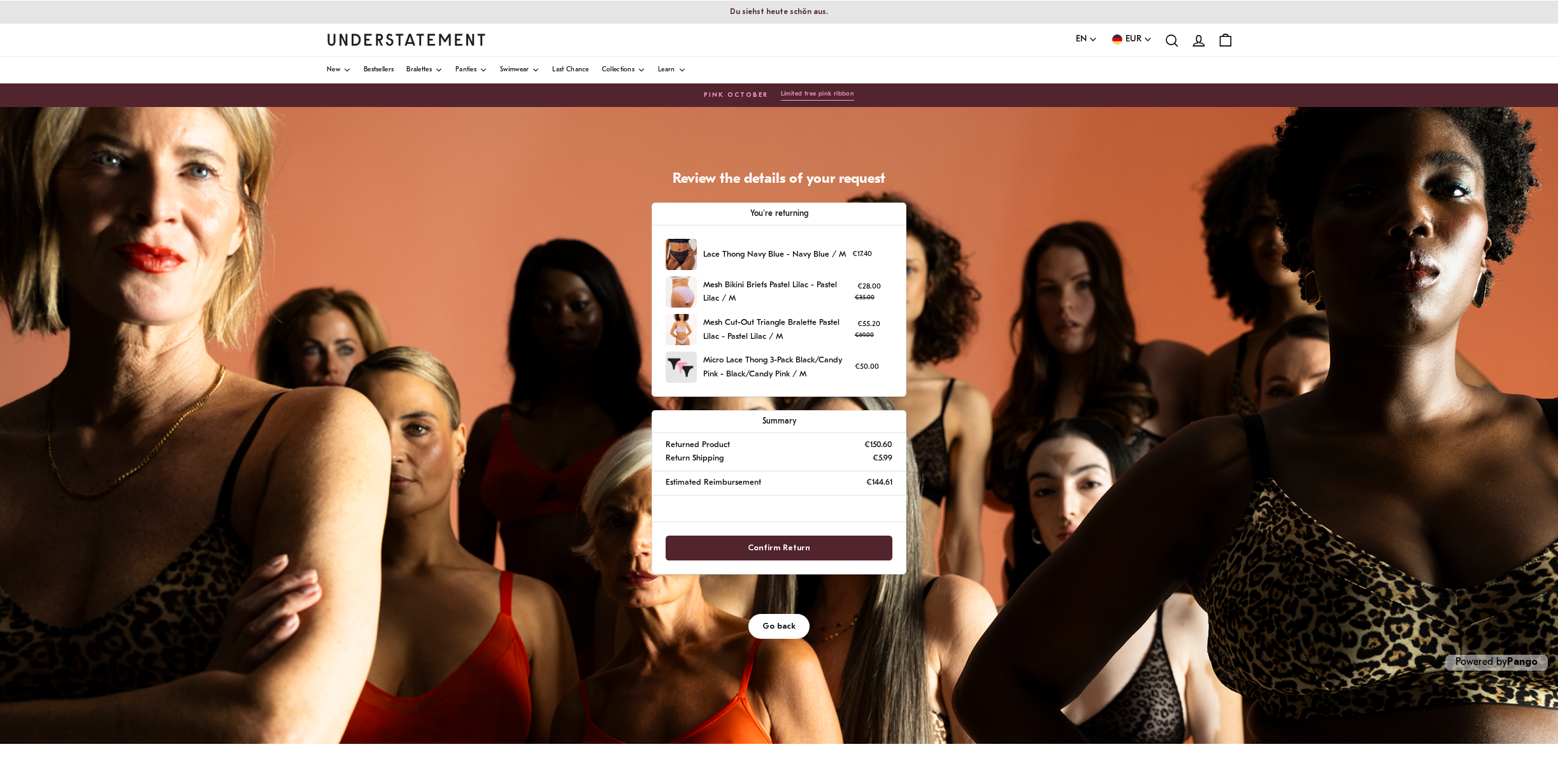
click at [775, 543] on span "Confirm Return" at bounding box center [779, 548] width 63 height 23
